Goal: Find specific page/section: Find specific page/section

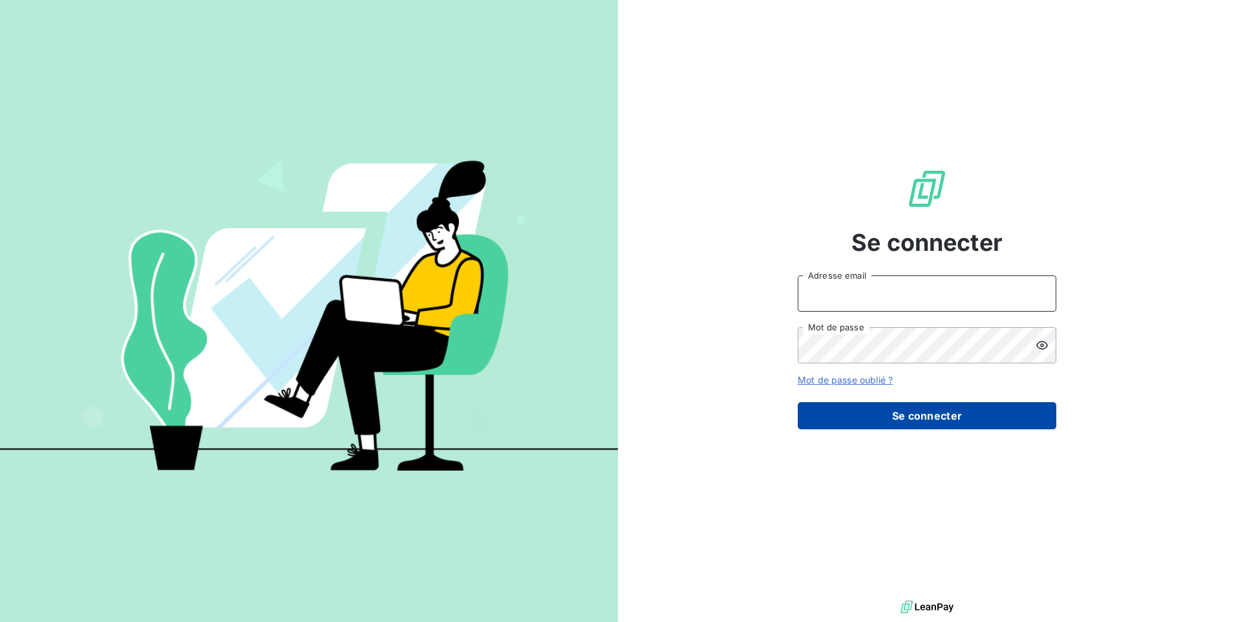
type input "[EMAIL_ADDRESS][DOMAIN_NAME]"
click at [822, 418] on button "Se connecter" at bounding box center [927, 415] width 259 height 27
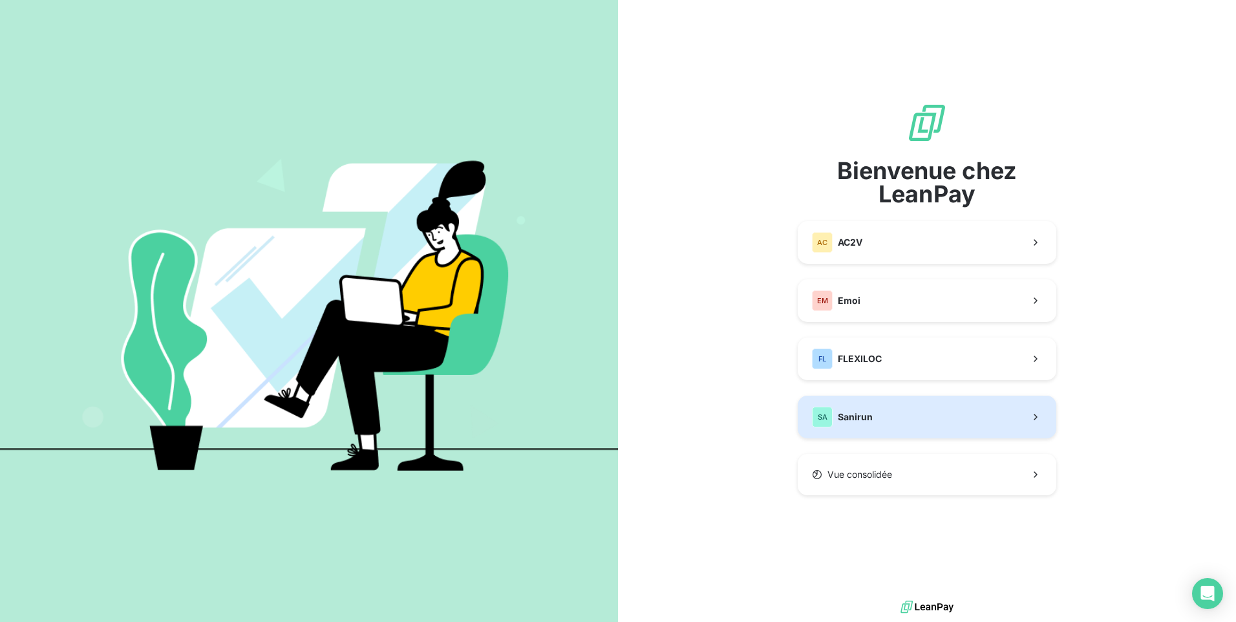
click at [844, 416] on span "Sanirun" at bounding box center [855, 416] width 35 height 13
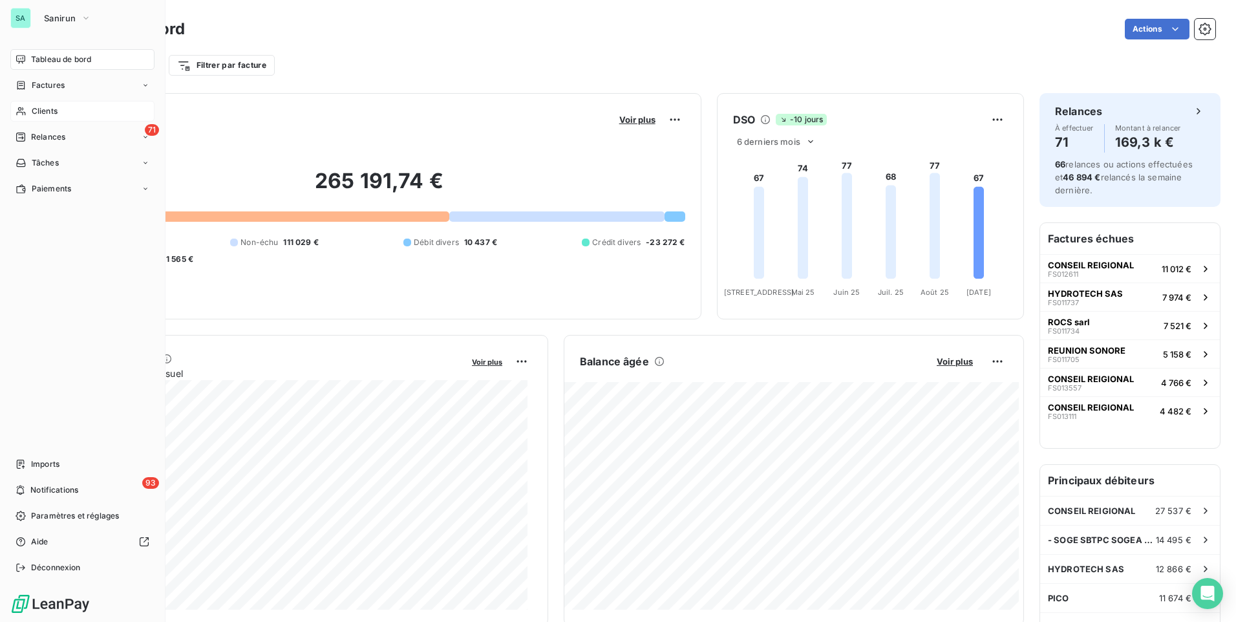
click at [36, 109] on span "Clients" at bounding box center [45, 111] width 26 height 12
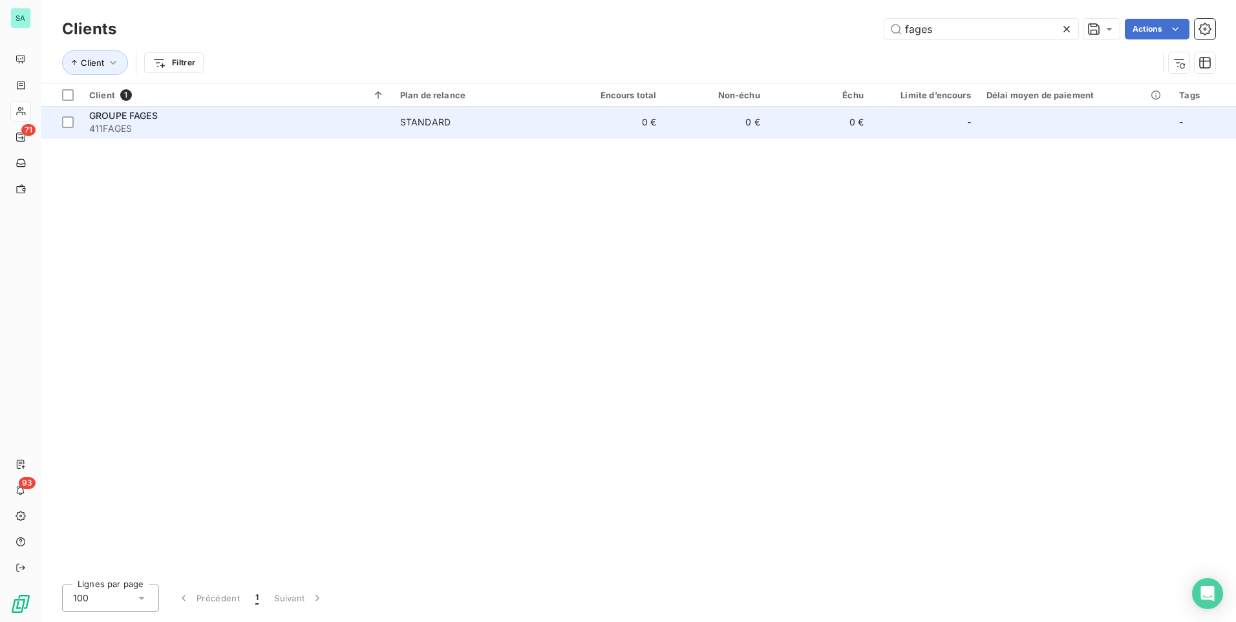
type input "fages"
click at [782, 124] on td "0 €" at bounding box center [819, 122] width 103 height 31
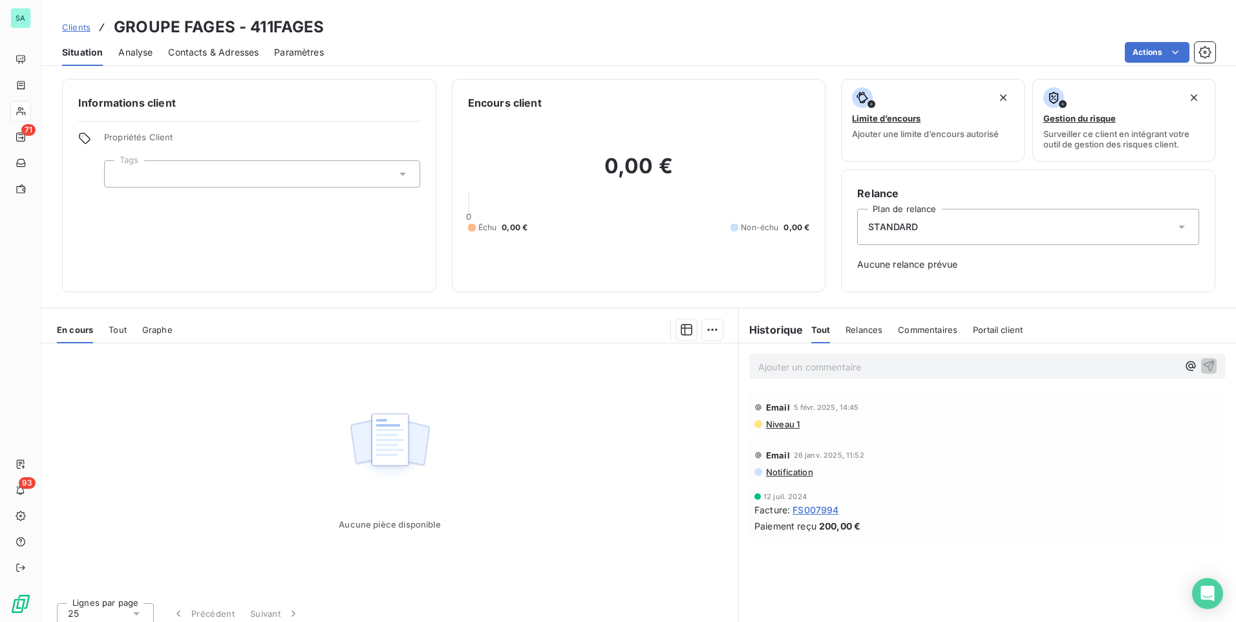
click at [208, 57] on span "Contacts & Adresses" at bounding box center [213, 52] width 91 height 13
